Goal: Information Seeking & Learning: Compare options

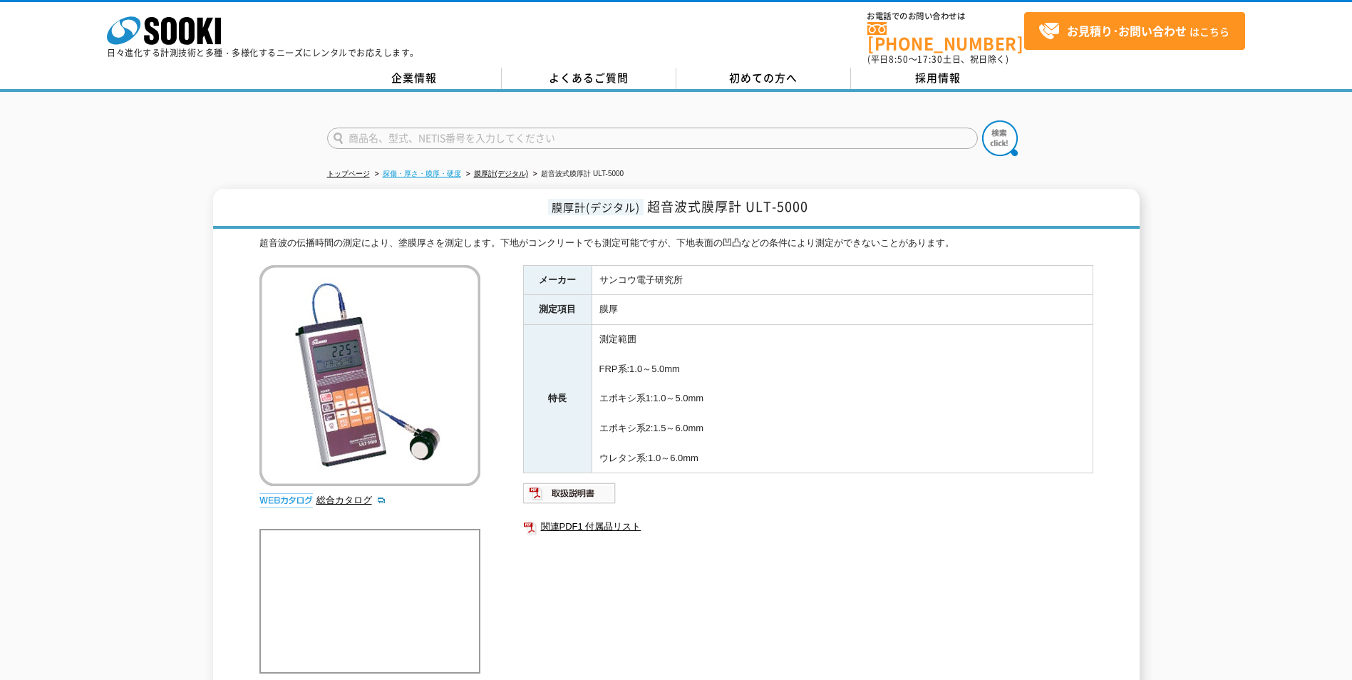
click at [445, 170] on link "探傷・厚さ・膜厚・硬度" at bounding box center [422, 174] width 78 height 8
click at [85, 24] on div "株式会社 ソーキ spMenu 日々進化する計測技術と多種・多様化するニーズにレンタルでお応えします。 お電話でのお問い合わせは 0120-856-990 (…" at bounding box center [676, 34] width 1352 height 64
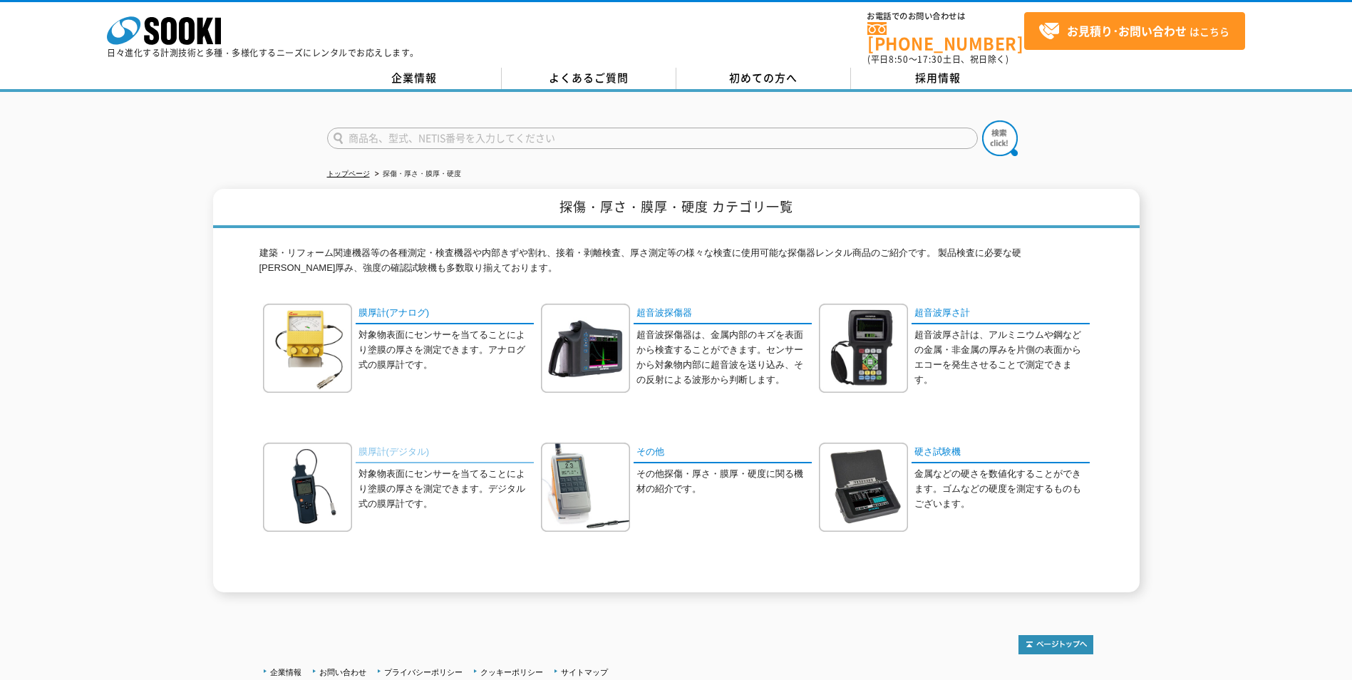
click at [396, 443] on link "膜厚計(デジタル)" at bounding box center [445, 453] width 178 height 21
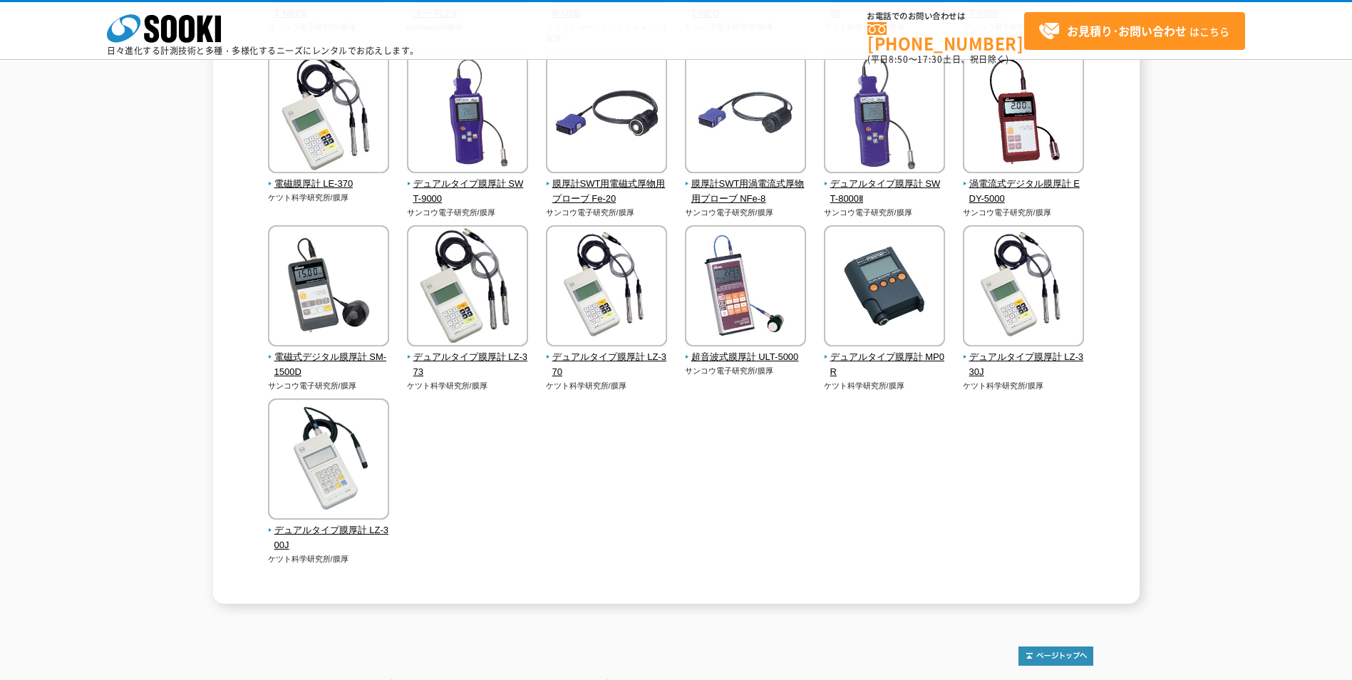
scroll to position [237, 0]
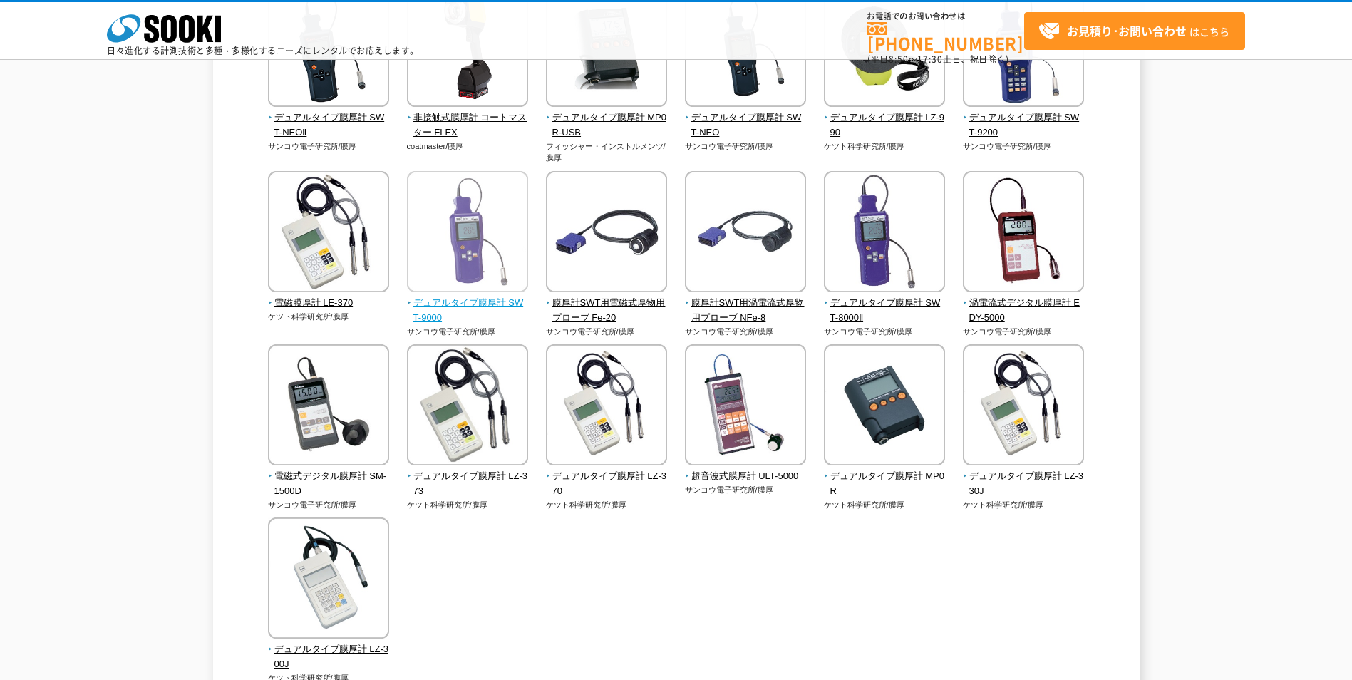
click at [506, 251] on img at bounding box center [467, 233] width 121 height 125
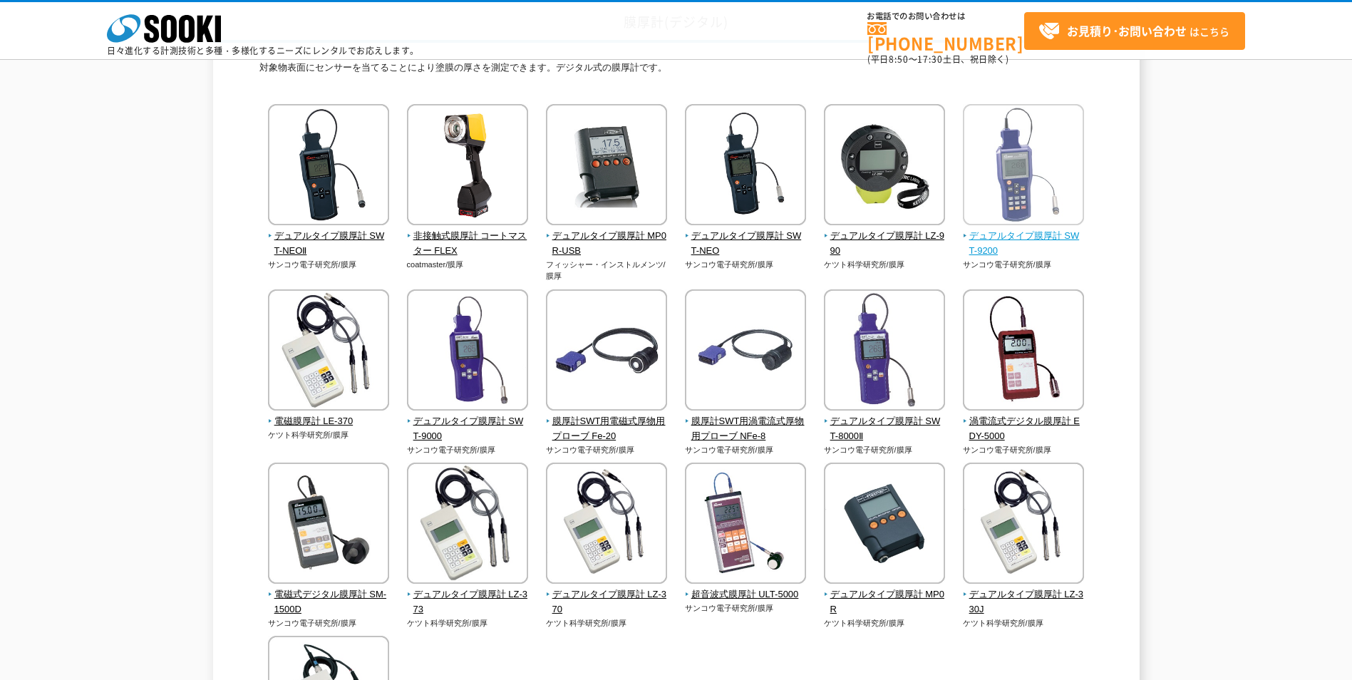
click at [1028, 195] on img at bounding box center [1023, 166] width 121 height 125
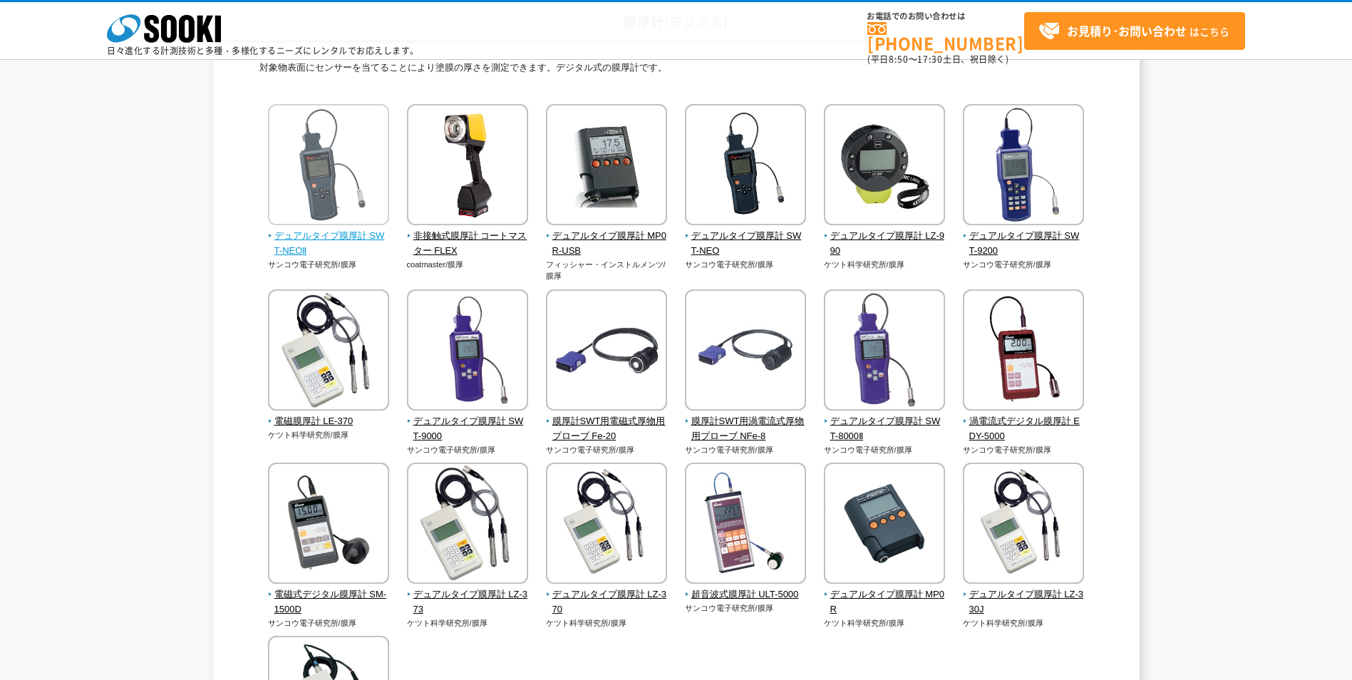
click at [358, 226] on img at bounding box center [328, 166] width 121 height 125
drag, startPoint x: 1120, startPoint y: 239, endPoint x: 1134, endPoint y: 245, distance: 15.0
click at [1134, 245] on div "膜厚計(デジタル) 対象物表面にセンサーを当てることにより塗膜の厚さを測定できます。デジタル式の膜厚計です。 デュアルタイプ膜厚計 SWT-NEOⅡ サンコウ…" at bounding box center [676, 423] width 927 height 838
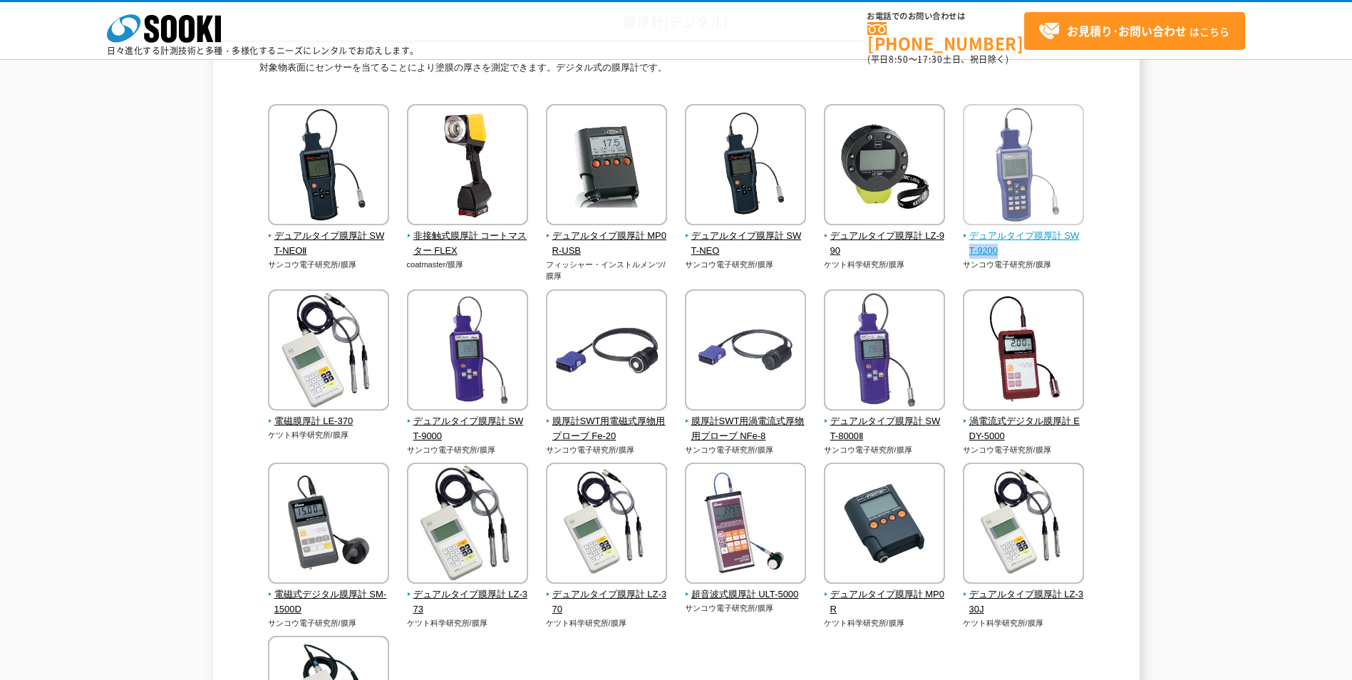
click at [1000, 175] on img at bounding box center [1023, 166] width 121 height 125
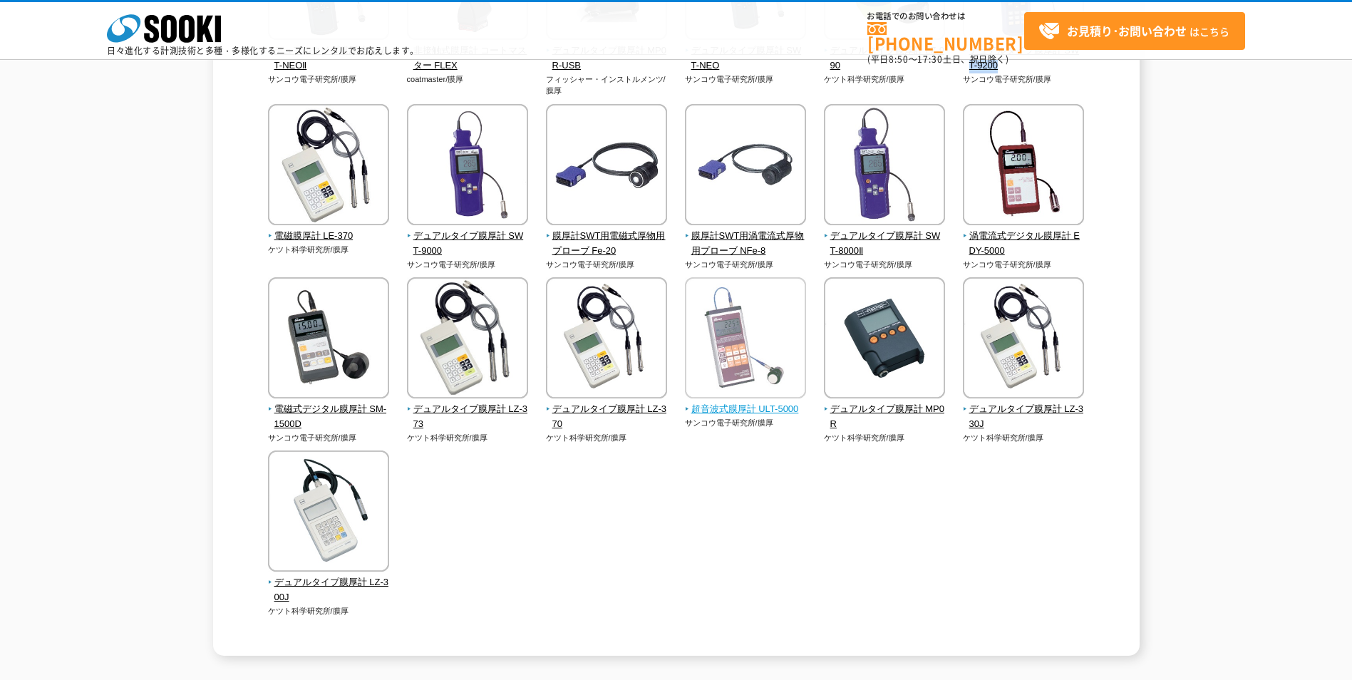
scroll to position [356, 0]
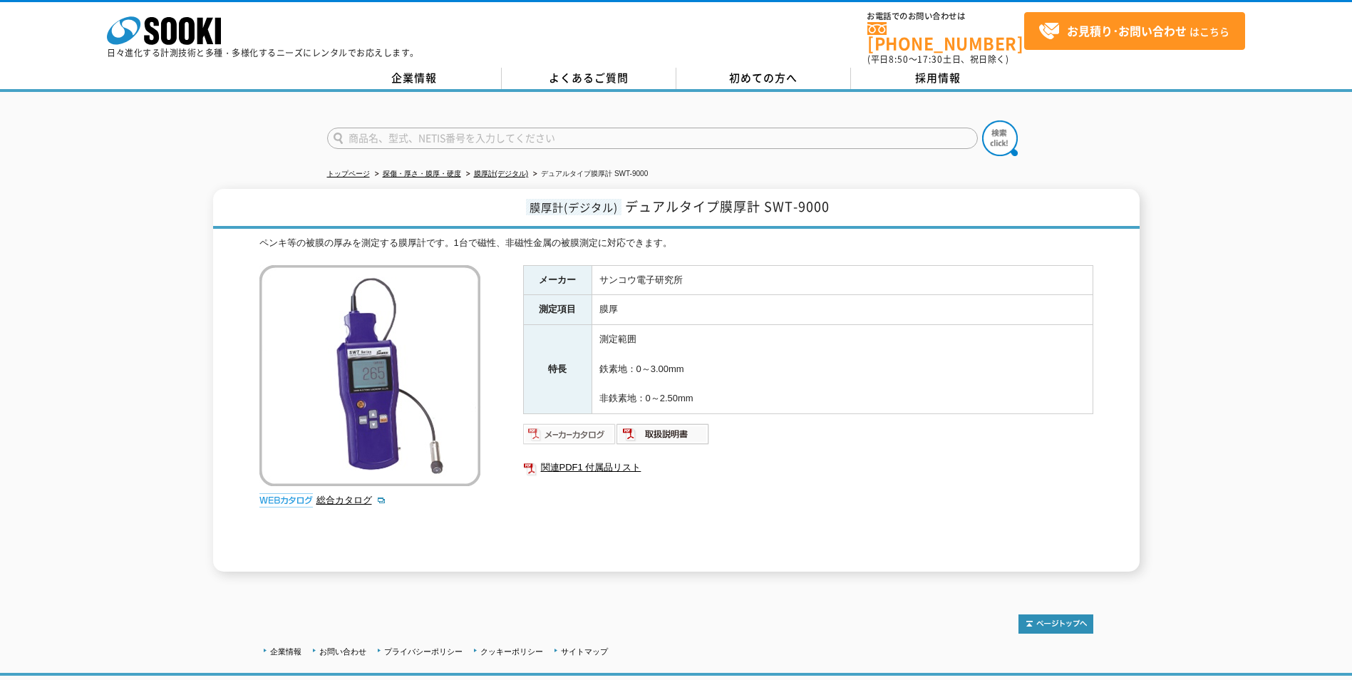
click at [593, 433] on img at bounding box center [569, 434] width 93 height 23
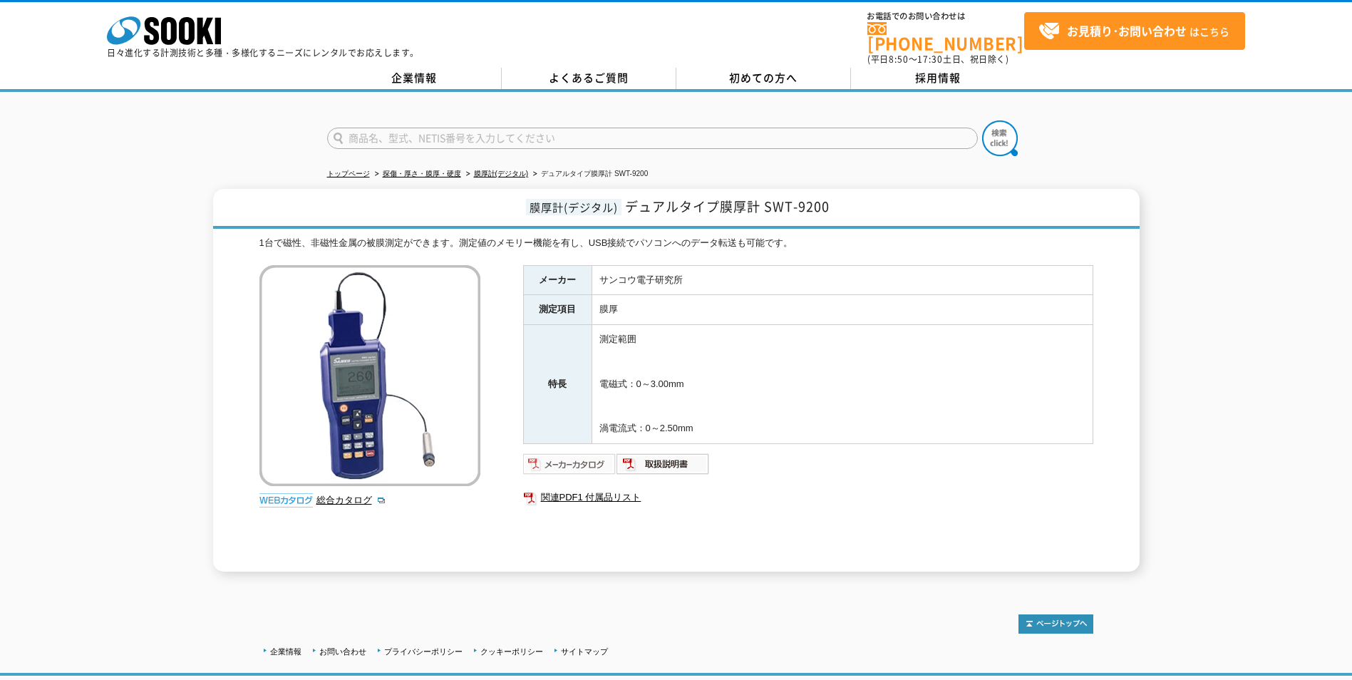
click at [538, 455] on img at bounding box center [569, 464] width 93 height 23
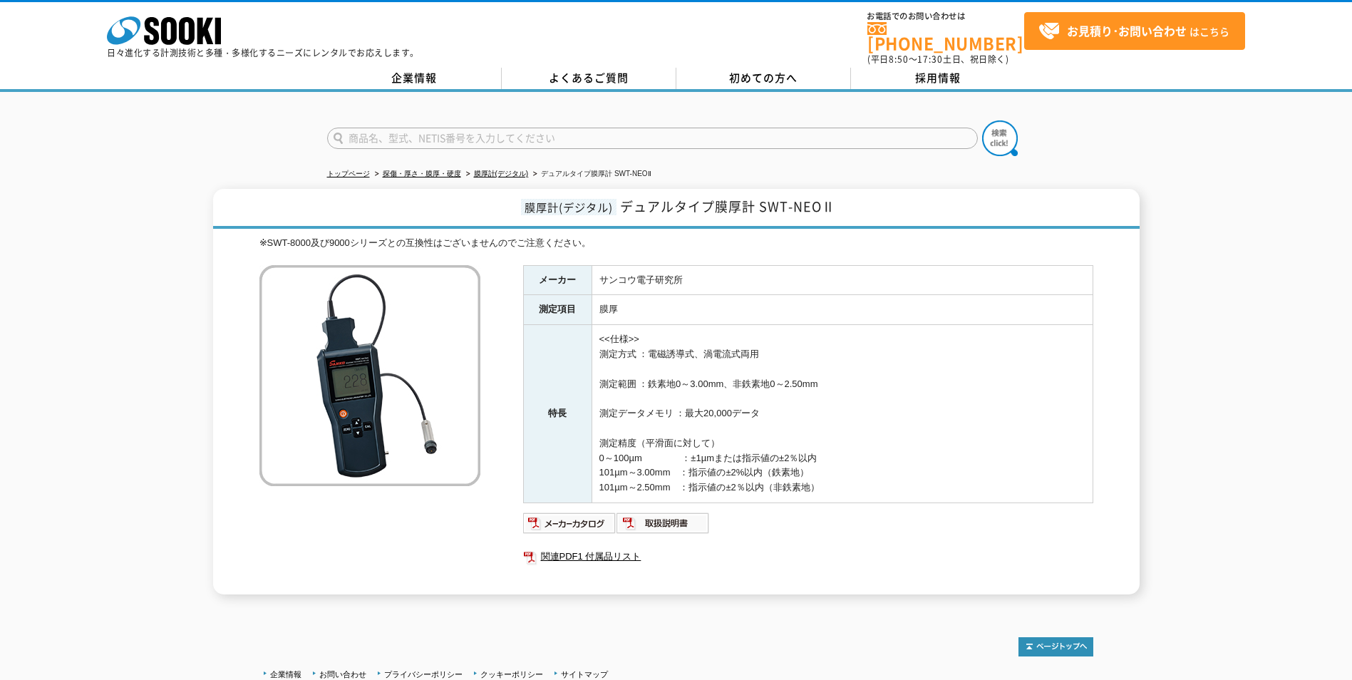
click at [540, 259] on html "株式会社 ソーキ spMenu 日々進化する計測技術と多種・多様化するニーズにレンタルでお応えします。 お電話でのお問い合わせは 0120-856-990 (…" at bounding box center [676, 398] width 1352 height 796
drag, startPoint x: 815, startPoint y: 279, endPoint x: 856, endPoint y: 295, distance: 43.6
click at [856, 295] on tbody "メーカー サンコウ電子研究所 測定項目 膜厚 特長 <<仕様>> 測定方式 ：電磁誘導式、渦電流式両用 測定範囲 ：鉄素地0～3.00mm、非鉄素地0～2.5…" at bounding box center [808, 383] width 570 height 237
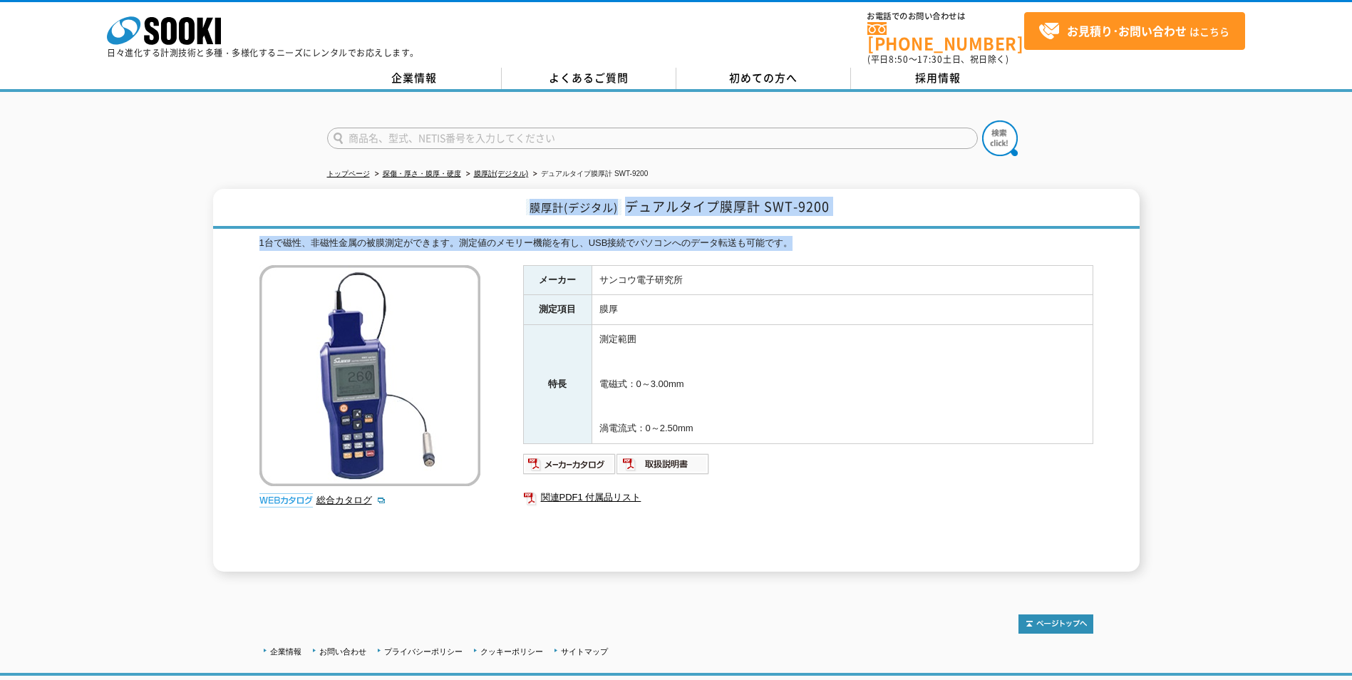
drag, startPoint x: 1070, startPoint y: 160, endPoint x: 1198, endPoint y: 229, distance: 145.1
click at [1198, 229] on div "トップページ 探傷・厚さ・膜厚・硬度 膜厚計(デジタル) デュアルタイプ膜厚計 SWT-9200 膜厚計(デジタル) デュアルタイプ膜厚計 SWT-9200 …" at bounding box center [676, 339] width 1352 height 494
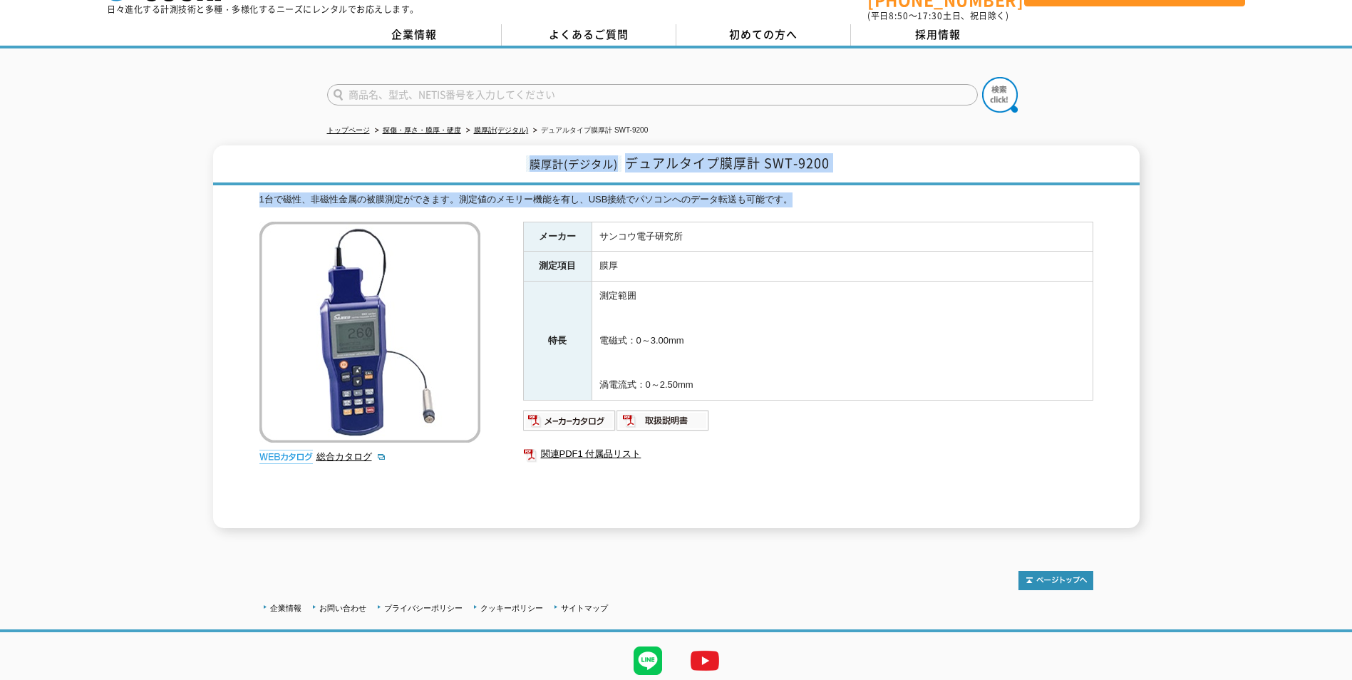
scroll to position [86, 0]
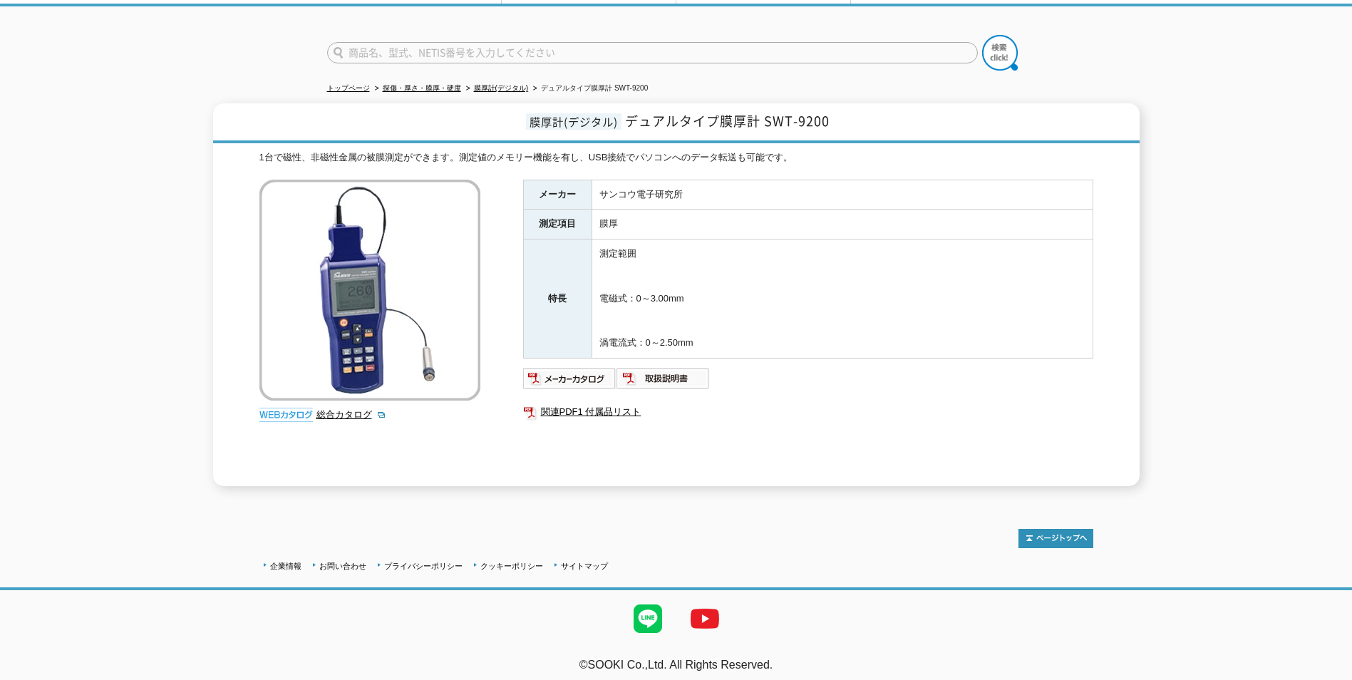
click at [1075, 540] on div "企業情報 お問い合わせ プライバシーポリシー クッキーポリシー サイトマップ ©SOOKI Co.,Ltd. All Rights Reserved. テスト…" at bounding box center [676, 593] width 1352 height 187
